Goal: Information Seeking & Learning: Learn about a topic

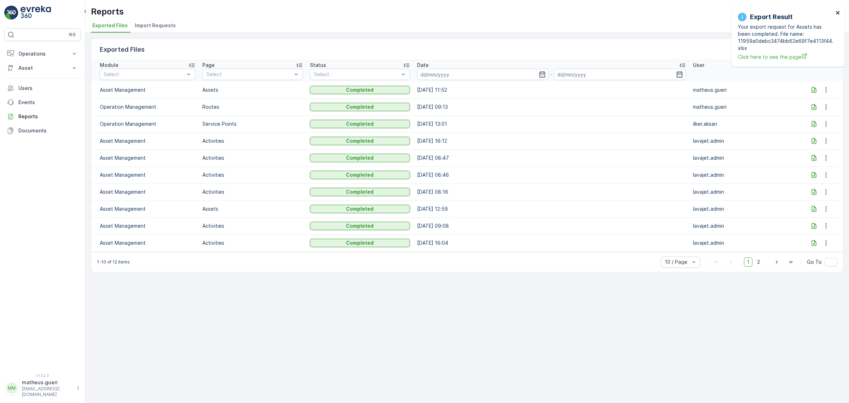
click at [837, 13] on icon "close" at bounding box center [838, 13] width 5 height 6
click at [42, 51] on p "Operations" at bounding box center [42, 53] width 48 height 7
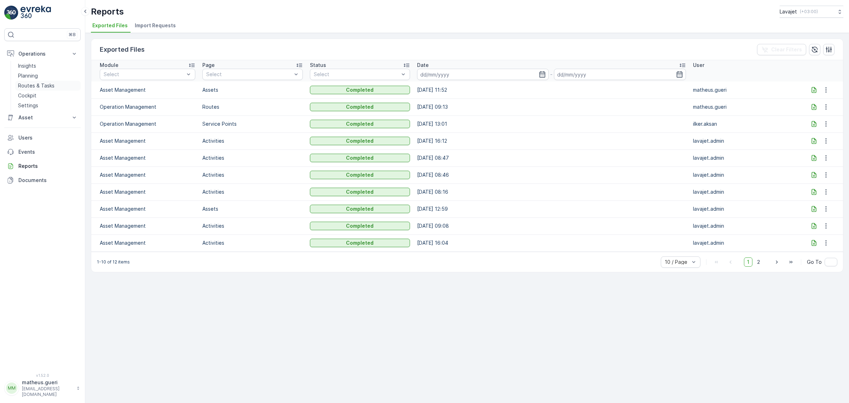
click at [32, 86] on p "Routes & Tasks" at bounding box center [36, 85] width 36 height 7
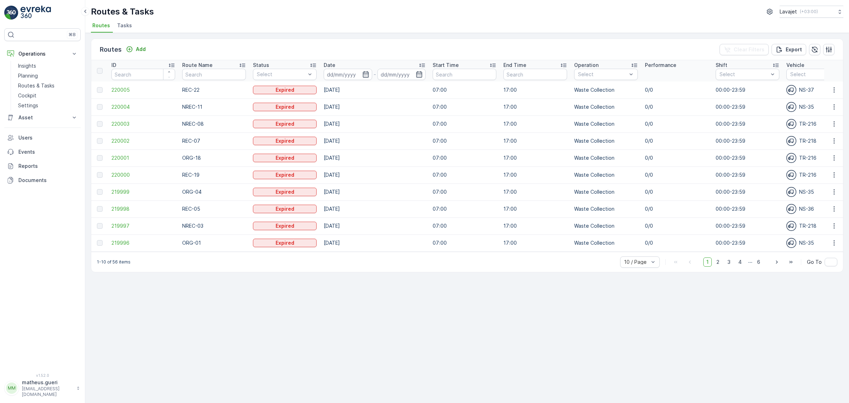
click at [808, 170] on div "TR-216" at bounding box center [819, 175] width 64 height 10
click at [834, 176] on icon "button" at bounding box center [834, 174] width 7 height 7
click at [815, 196] on span "View Route Tracking" at bounding box center [821, 194] width 49 height 7
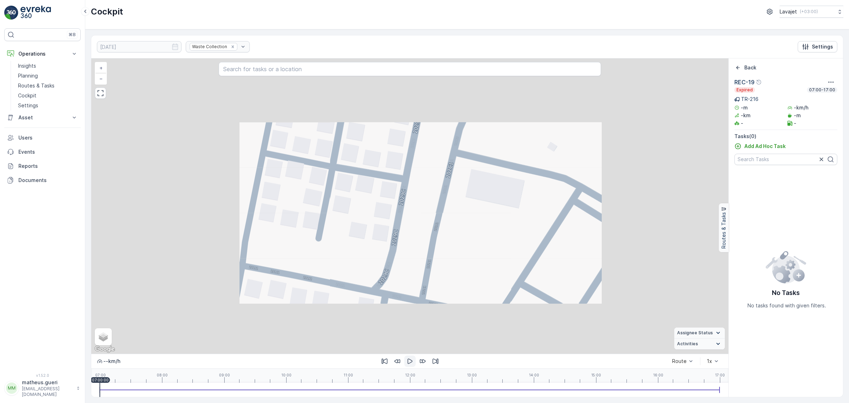
drag, startPoint x: 408, startPoint y: 359, endPoint x: 414, endPoint y: 360, distance: 6.3
click at [409, 359] on icon "button" at bounding box center [410, 361] width 5 height 5
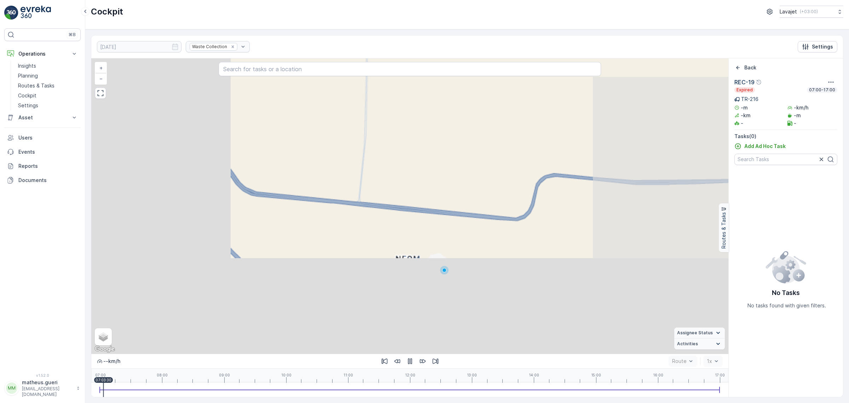
drag, startPoint x: 474, startPoint y: 212, endPoint x: 473, endPoint y: 206, distance: 6.4
click at [473, 206] on div "+ − Satellite Roadmap Terrain Hybrid Leaflet Keyboard shortcuts Map Data Map da…" at bounding box center [409, 205] width 637 height 295
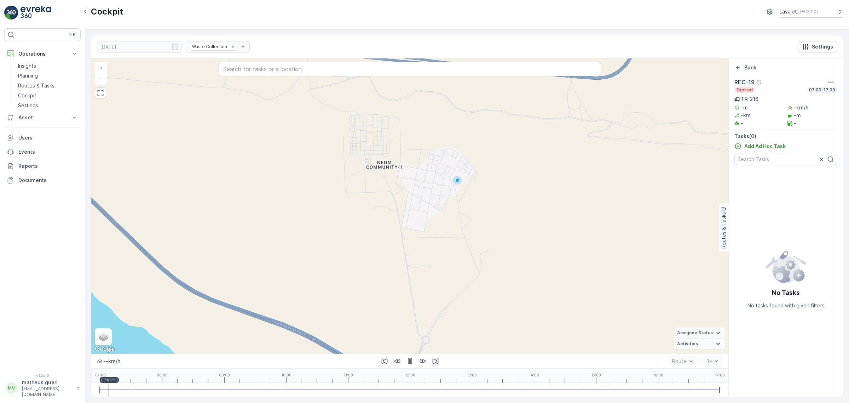
click at [720, 333] on icon at bounding box center [719, 333] width 8 height 8
click at [717, 311] on icon at bounding box center [719, 312] width 8 height 8
click at [717, 340] on icon at bounding box center [719, 344] width 8 height 8
click at [718, 286] on icon at bounding box center [719, 289] width 8 height 8
drag, startPoint x: 408, startPoint y: 175, endPoint x: 424, endPoint y: 212, distance: 40.3
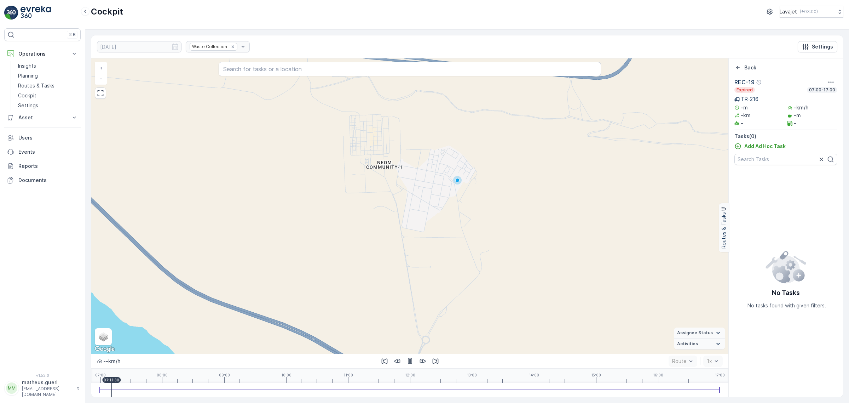
click at [423, 214] on div "+ − Satellite Roadmap Terrain Hybrid Leaflet Keyboard shortcuts Map Data Map da…" at bounding box center [409, 205] width 637 height 295
click at [424, 181] on div "+ − Satellite Roadmap Terrain Hybrid Leaflet Keyboard shortcuts Map Data Map da…" at bounding box center [409, 205] width 637 height 295
click at [809, 44] on icon "Settings" at bounding box center [805, 46] width 7 height 7
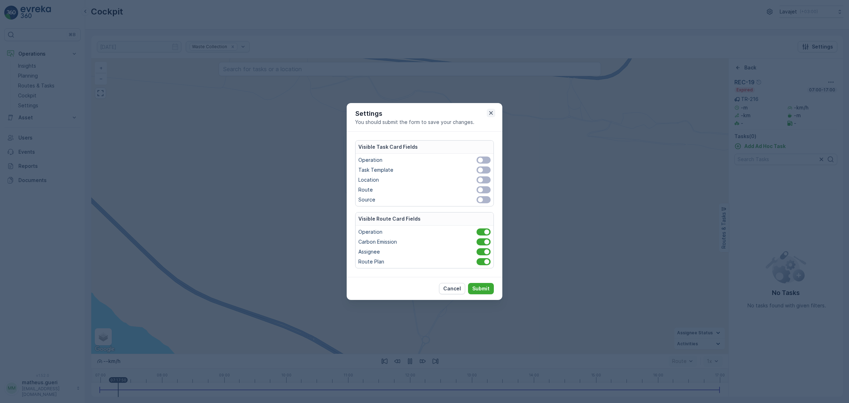
click at [494, 113] on icon "button" at bounding box center [491, 112] width 7 height 7
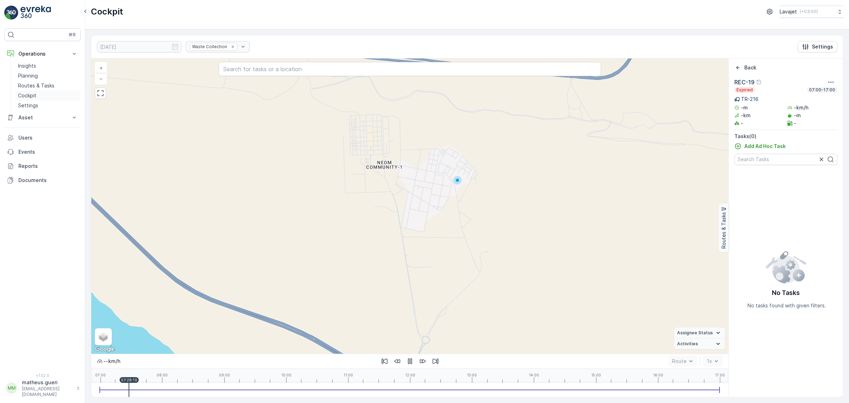
click at [44, 98] on link "Cockpit" at bounding box center [47, 96] width 65 height 10
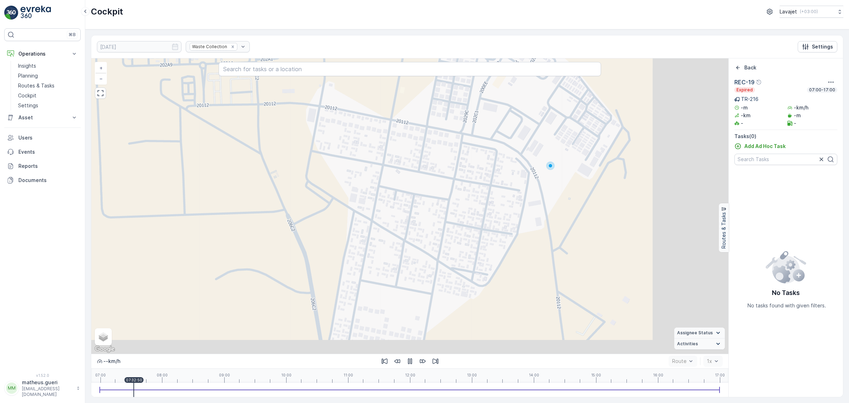
drag, startPoint x: 538, startPoint y: 254, endPoint x: 412, endPoint y: 216, distance: 131.9
click at [412, 216] on div "+ − Satellite Roadmap Terrain Hybrid Leaflet Keyboard shortcuts Map Data Map da…" at bounding box center [409, 205] width 637 height 295
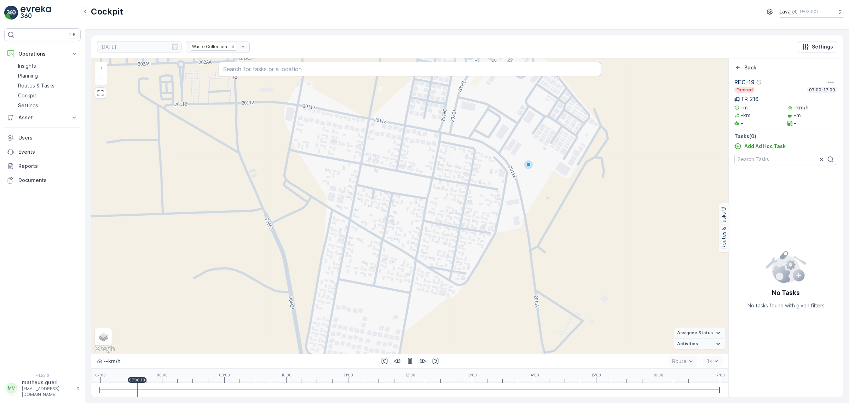
drag, startPoint x: 445, startPoint y: 202, endPoint x: 439, endPoint y: 215, distance: 14.1
click at [439, 215] on div "+ − Satellite Roadmap Terrain Hybrid Leaflet Keyboard shortcuts Map Data Map da…" at bounding box center [409, 205] width 637 height 295
click at [37, 87] on p "Routes & Tasks" at bounding box center [36, 85] width 36 height 7
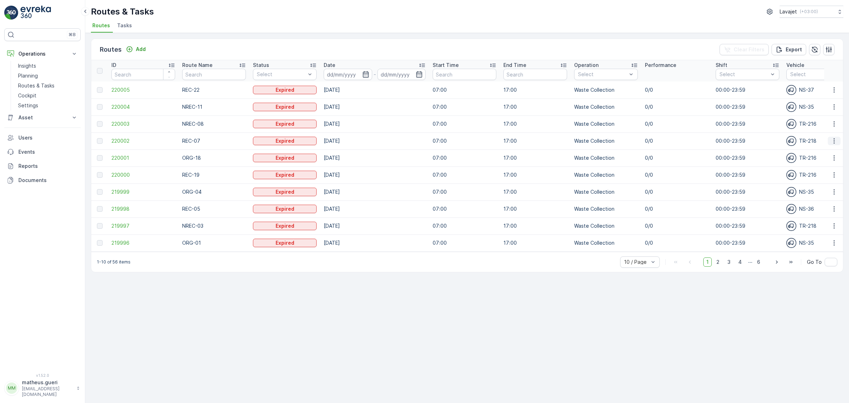
click at [832, 139] on icon "button" at bounding box center [834, 140] width 7 height 7
click at [804, 151] on span "See More Details" at bounding box center [817, 151] width 41 height 7
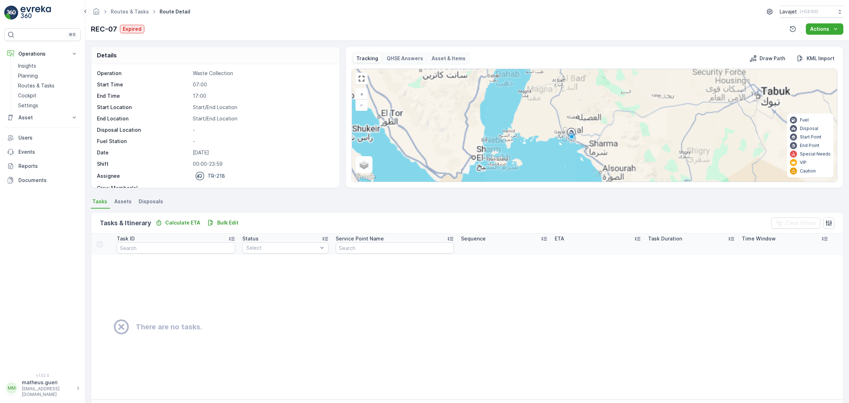
drag, startPoint x: 548, startPoint y: 131, endPoint x: 539, endPoint y: 127, distance: 9.5
click at [539, 127] on div "+ − Satellite Roadmap Terrain Hybrid Leaflet Keyboard shortcuts Map Data Map da…" at bounding box center [594, 125] width 485 height 113
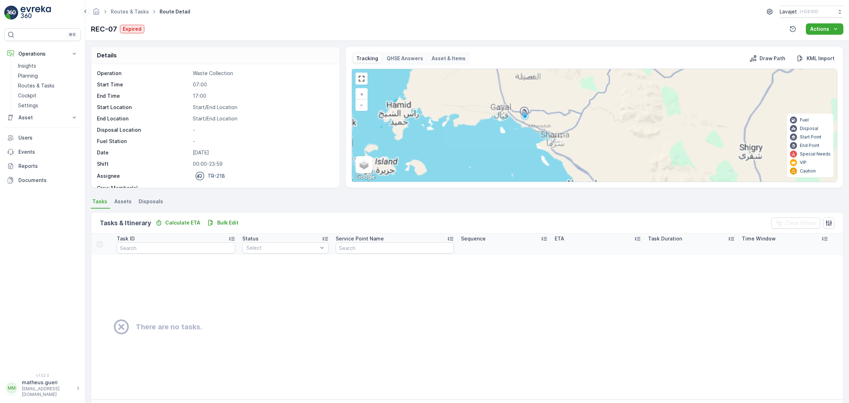
drag, startPoint x: 584, startPoint y: 148, endPoint x: 523, endPoint y: 126, distance: 64.9
click at [523, 126] on div "+ − Satellite Roadmap Terrain Hybrid Leaflet Keyboard shortcuts Map Data Map da…" at bounding box center [594, 125] width 485 height 113
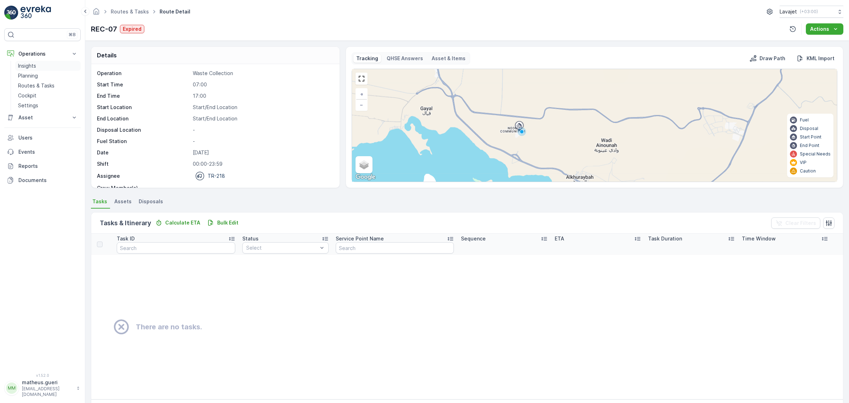
click at [33, 66] on p "Insights" at bounding box center [27, 65] width 18 height 7
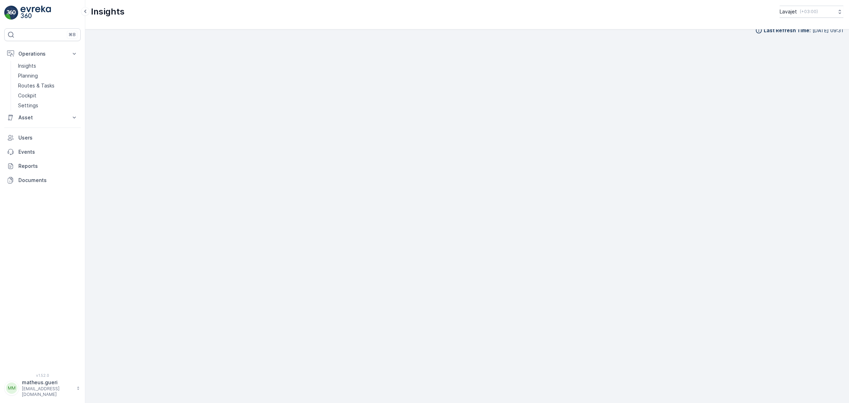
scroll to position [11, 0]
click at [27, 119] on p "Asset" at bounding box center [42, 117] width 48 height 7
click at [29, 133] on p "Assets" at bounding box center [26, 129] width 16 height 7
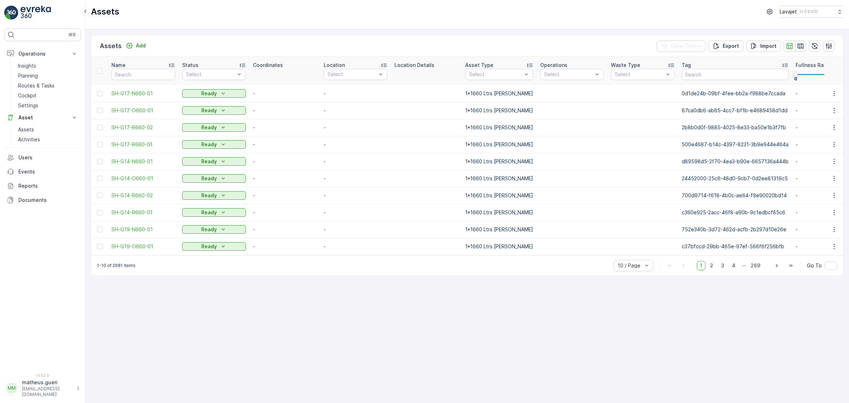
click at [801, 47] on icon "button" at bounding box center [801, 45] width 6 height 5
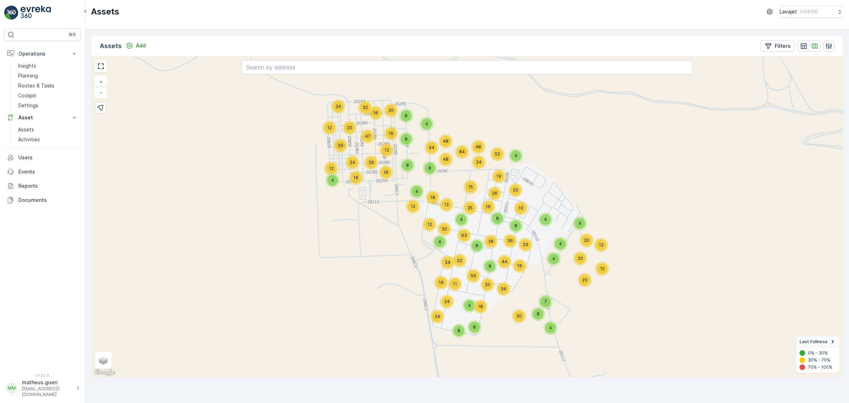
click at [829, 47] on icon "button" at bounding box center [829, 46] width 6 height 6
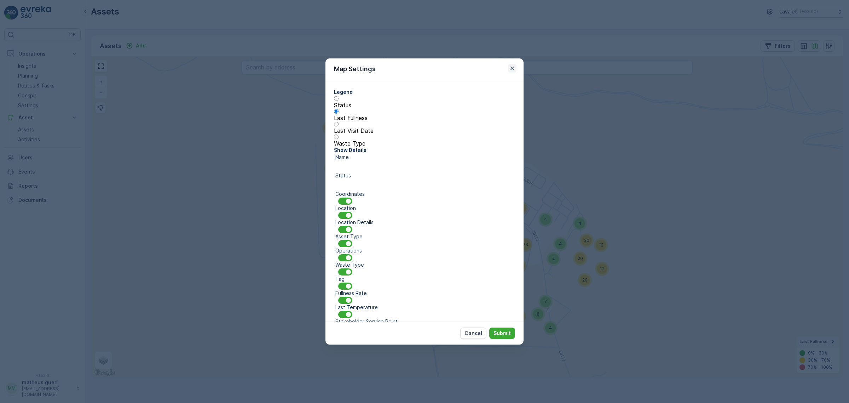
click at [512, 68] on icon "button" at bounding box center [513, 69] width 4 height 4
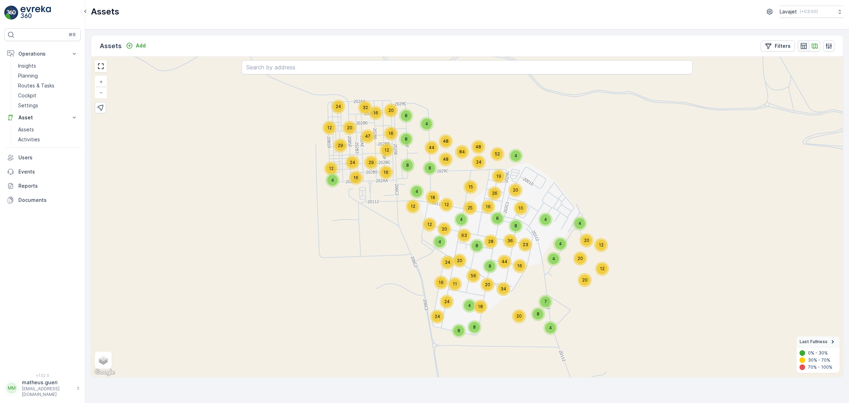
click at [804, 48] on icon "button" at bounding box center [804, 46] width 6 height 6
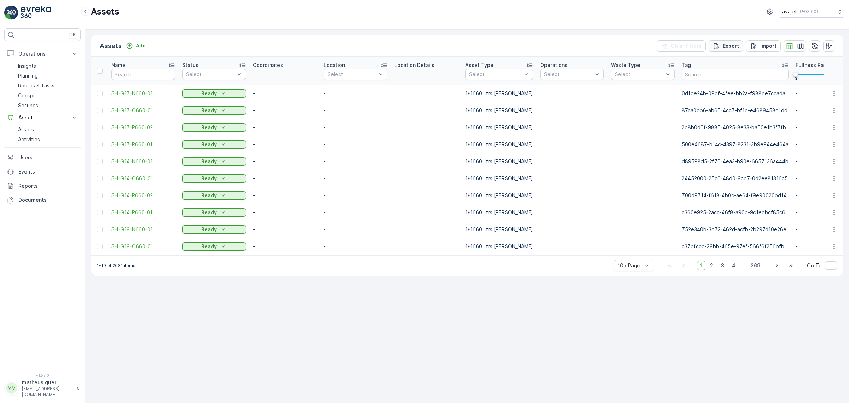
click at [735, 48] on p "Export" at bounding box center [731, 45] width 16 height 7
click at [749, 41] on span "reports" at bounding box center [786, 42] width 96 height 7
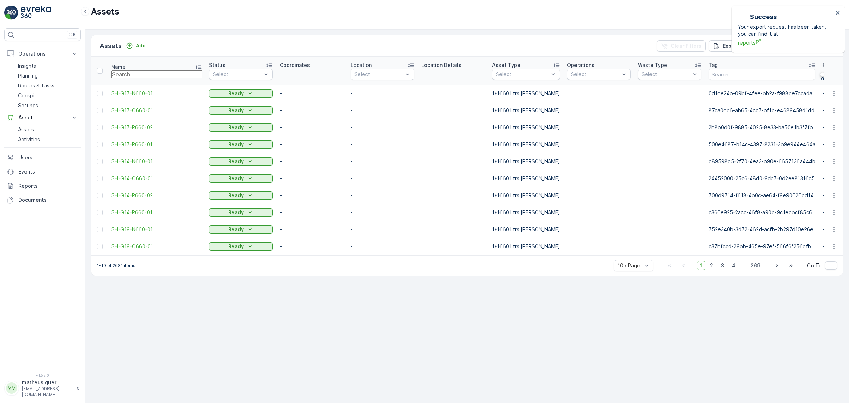
click at [144, 78] on input "text" at bounding box center [156, 74] width 91 height 8
type input "E"
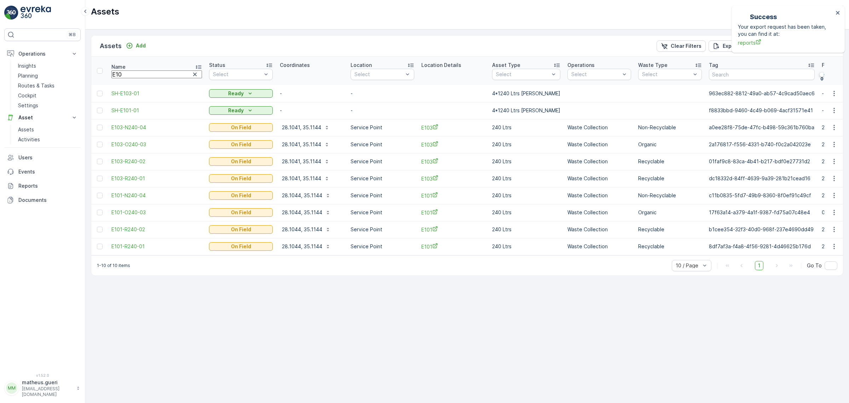
click at [139, 75] on input "E10" at bounding box center [156, 74] width 91 height 8
type input "E101"
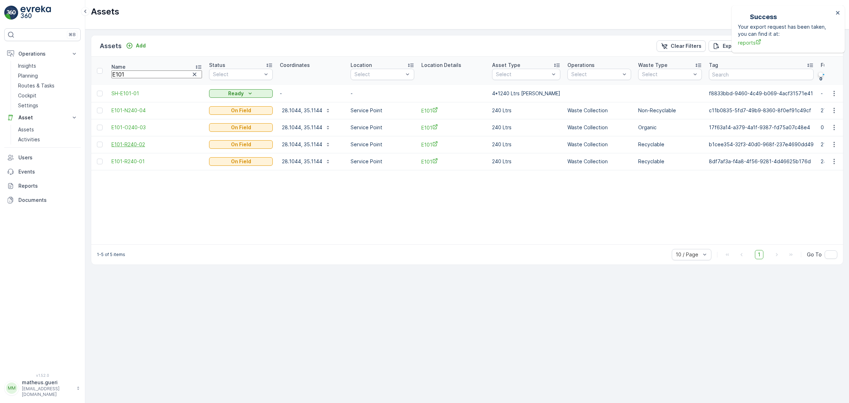
click at [138, 146] on span "E101-R240-02" at bounding box center [156, 144] width 91 height 7
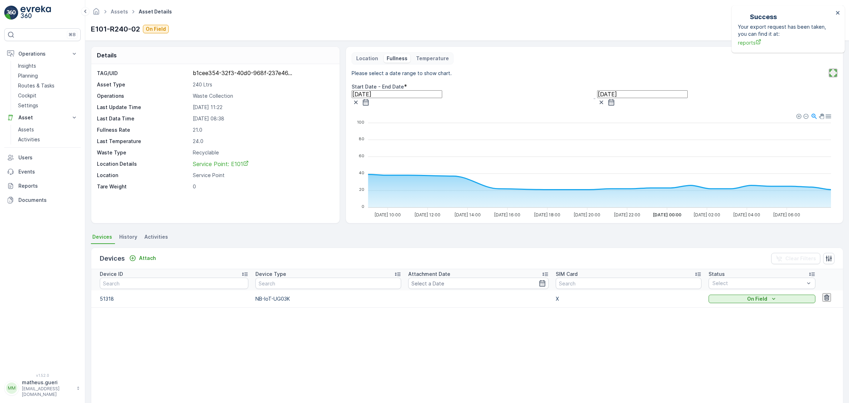
click at [373, 61] on p "Location" at bounding box center [367, 58] width 22 height 7
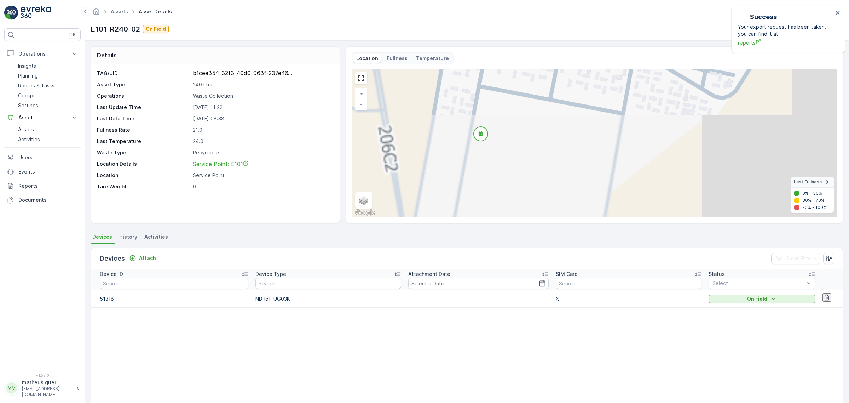
drag, startPoint x: 588, startPoint y: 132, endPoint x: 445, endPoint y: 102, distance: 145.8
click at [445, 102] on div "+ − Satellite Roadmap Terrain Hybrid Leaflet Keyboard shortcuts Map Data Map da…" at bounding box center [595, 143] width 486 height 149
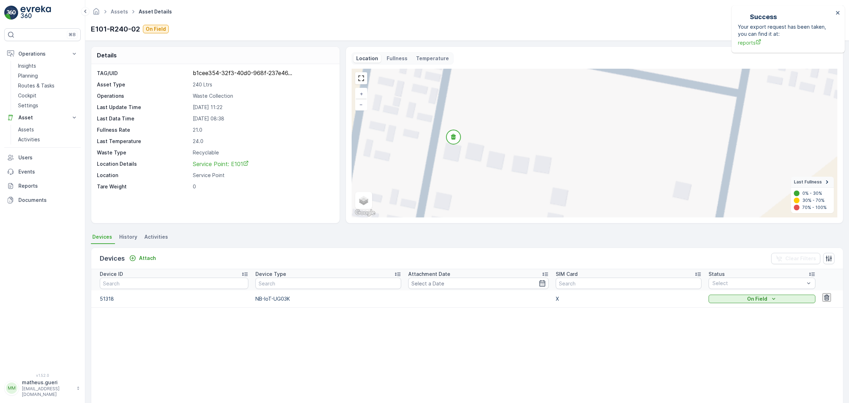
drag, startPoint x: 483, startPoint y: 121, endPoint x: 494, endPoint y: 145, distance: 26.8
click at [494, 145] on div "+ − Satellite Roadmap Terrain Hybrid Leaflet Keyboard shortcuts Map Data Map da…" at bounding box center [595, 143] width 486 height 149
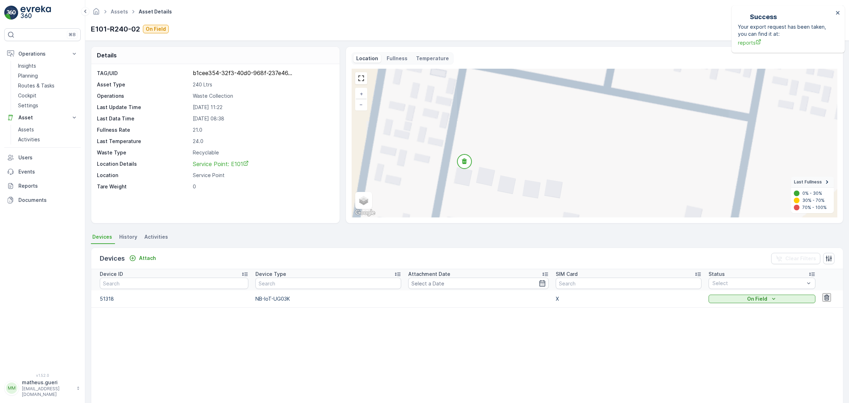
click at [469, 164] on circle at bounding box center [465, 161] width 14 height 14
click at [459, 163] on circle at bounding box center [465, 161] width 14 height 14
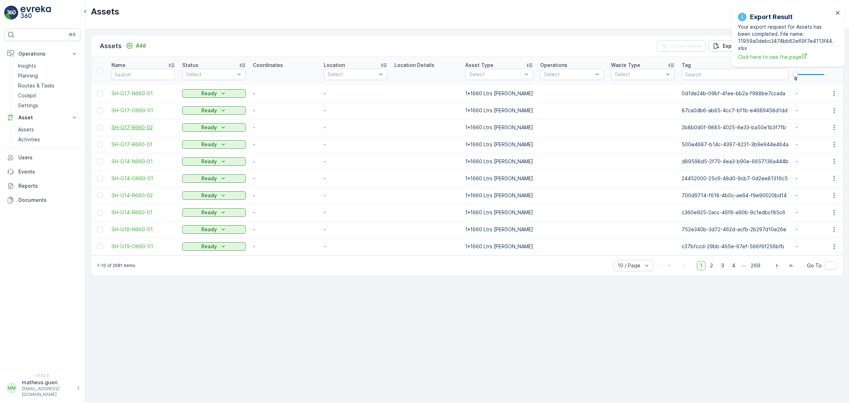
click at [145, 128] on span "SH-G17-R660-02" at bounding box center [143, 127] width 64 height 7
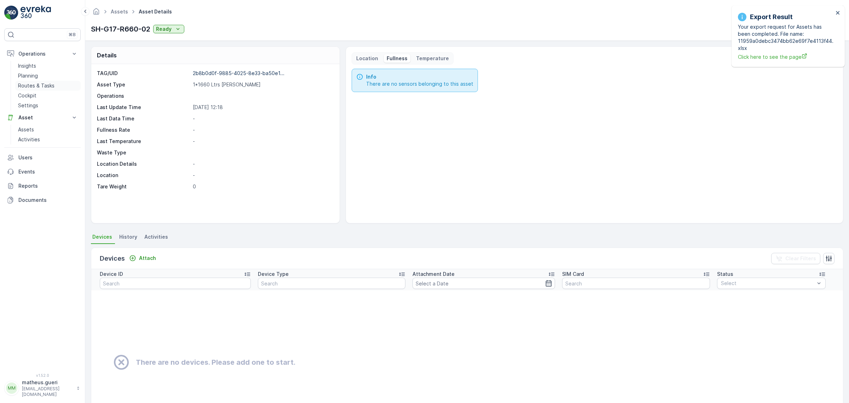
click at [41, 87] on p "Routes & Tasks" at bounding box center [36, 85] width 36 height 7
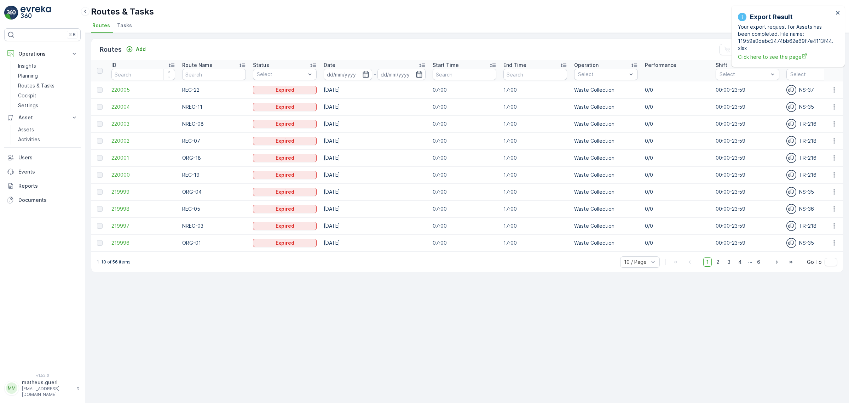
click at [128, 103] on td "220004" at bounding box center [143, 106] width 71 height 17
click at [119, 89] on span "220005" at bounding box center [143, 89] width 64 height 7
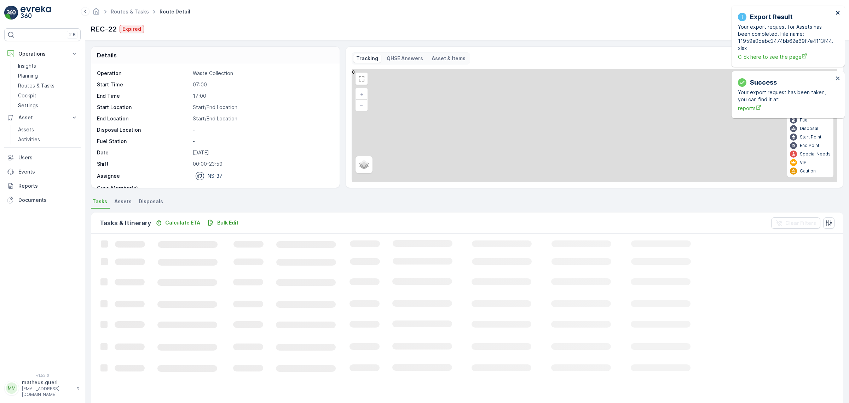
click at [836, 13] on icon "close" at bounding box center [838, 13] width 5 height 6
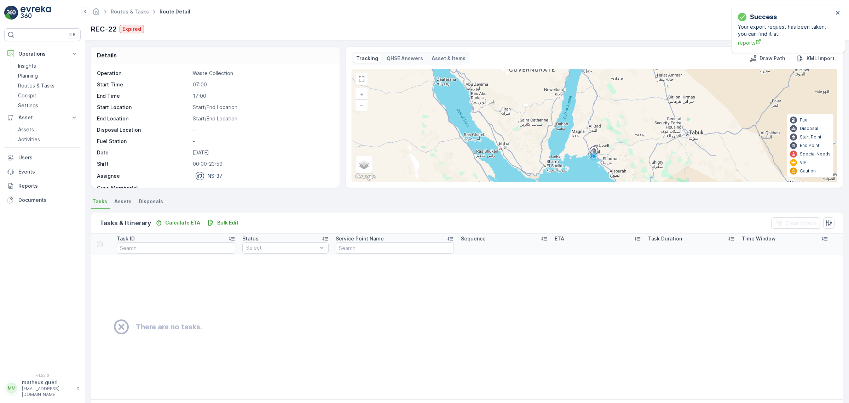
scroll to position [10, 0]
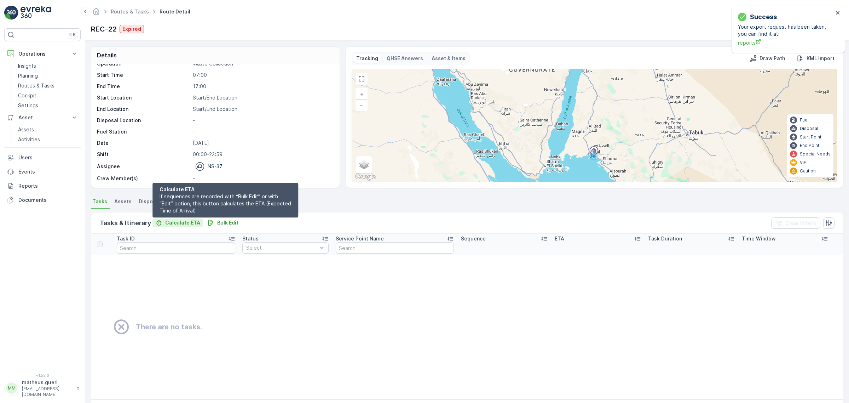
click at [186, 225] on p "Calculate ETA" at bounding box center [182, 222] width 35 height 7
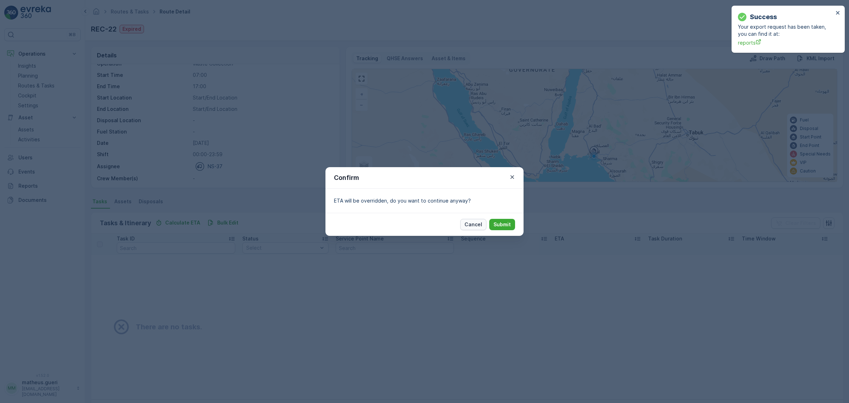
click at [482, 225] on p "Cancel" at bounding box center [474, 224] width 18 height 7
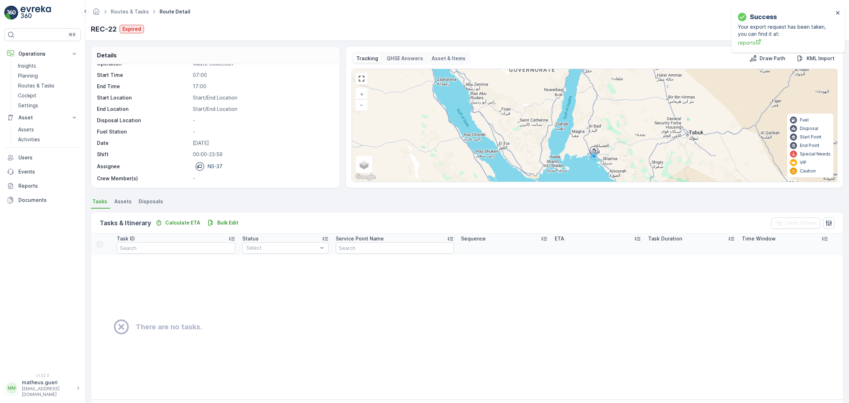
scroll to position [26, 0]
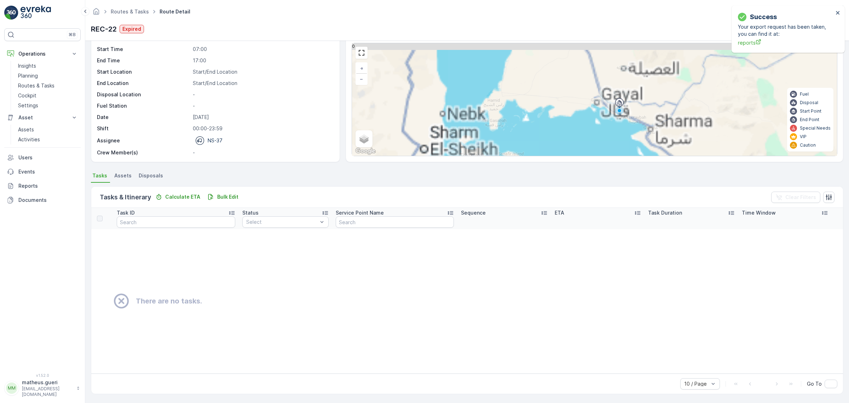
drag, startPoint x: 590, startPoint y: 120, endPoint x: 555, endPoint y: 151, distance: 47.4
click at [555, 151] on div "+ − Satellite Roadmap Terrain Hybrid Leaflet Keyboard shortcuts Map Data Map da…" at bounding box center [594, 99] width 485 height 113
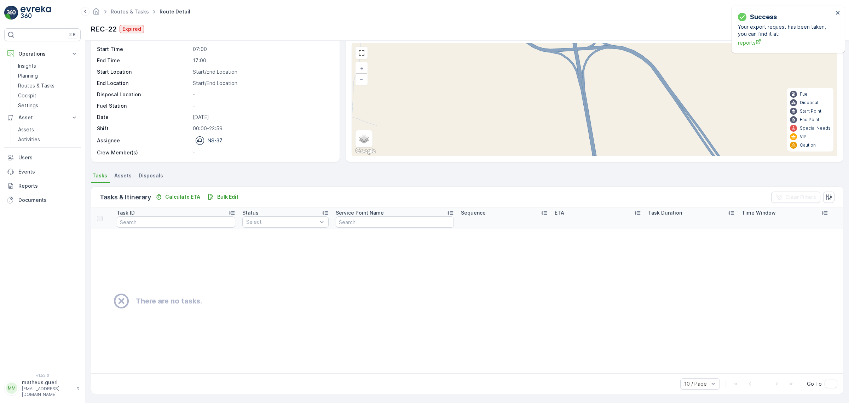
click at [564, 68] on div "+ − Satellite Roadmap Terrain Hybrid Leaflet Keyboard shortcuts Map Data Map da…" at bounding box center [594, 99] width 485 height 113
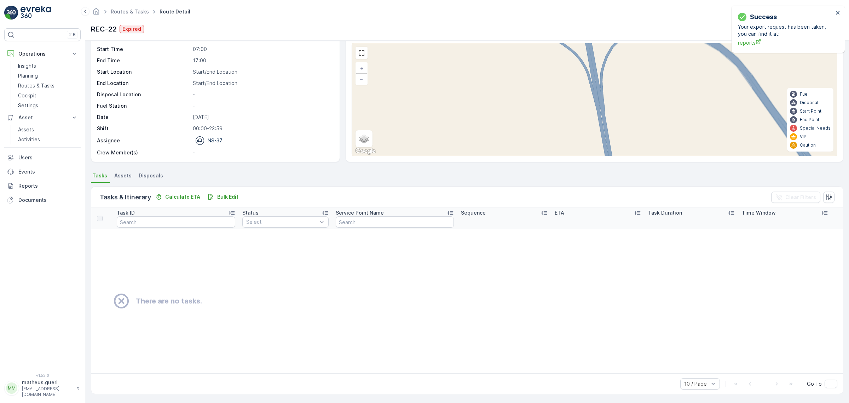
drag, startPoint x: 581, startPoint y: 87, endPoint x: 681, endPoint y: 61, distance: 103.8
click at [681, 61] on div "+ − Satellite Roadmap Terrain Hybrid Leaflet Keyboard shortcuts Map Data Map da…" at bounding box center [594, 99] width 485 height 113
click at [130, 178] on span "Assets" at bounding box center [122, 175] width 17 height 7
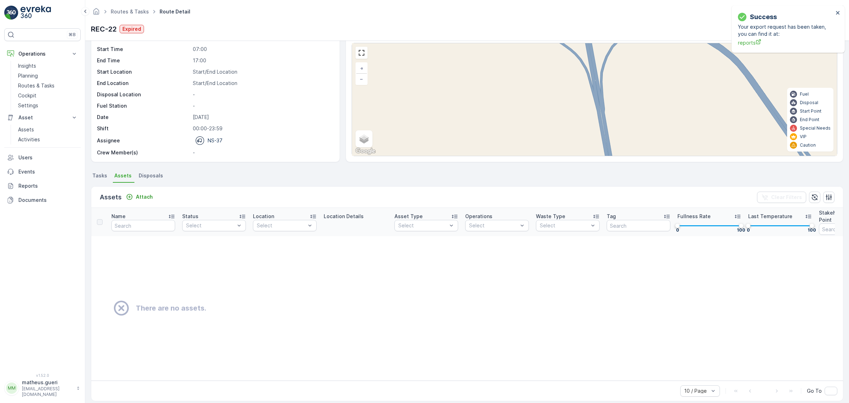
scroll to position [26, 0]
click at [149, 176] on span "Disposals" at bounding box center [151, 175] width 24 height 7
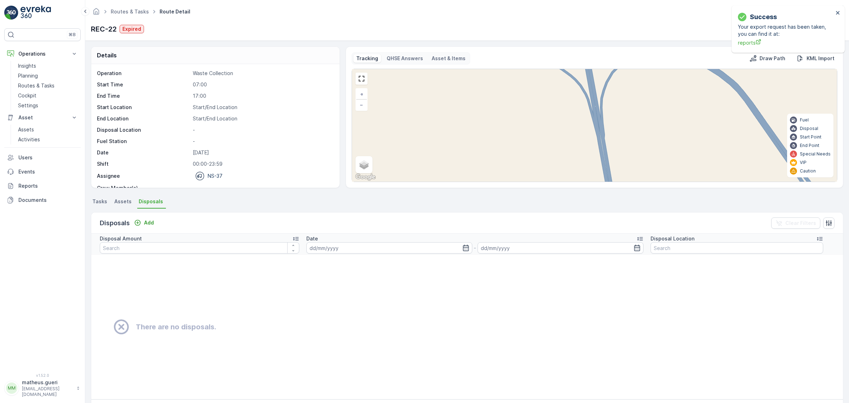
scroll to position [10, 0]
